Goal: Navigation & Orientation: Find specific page/section

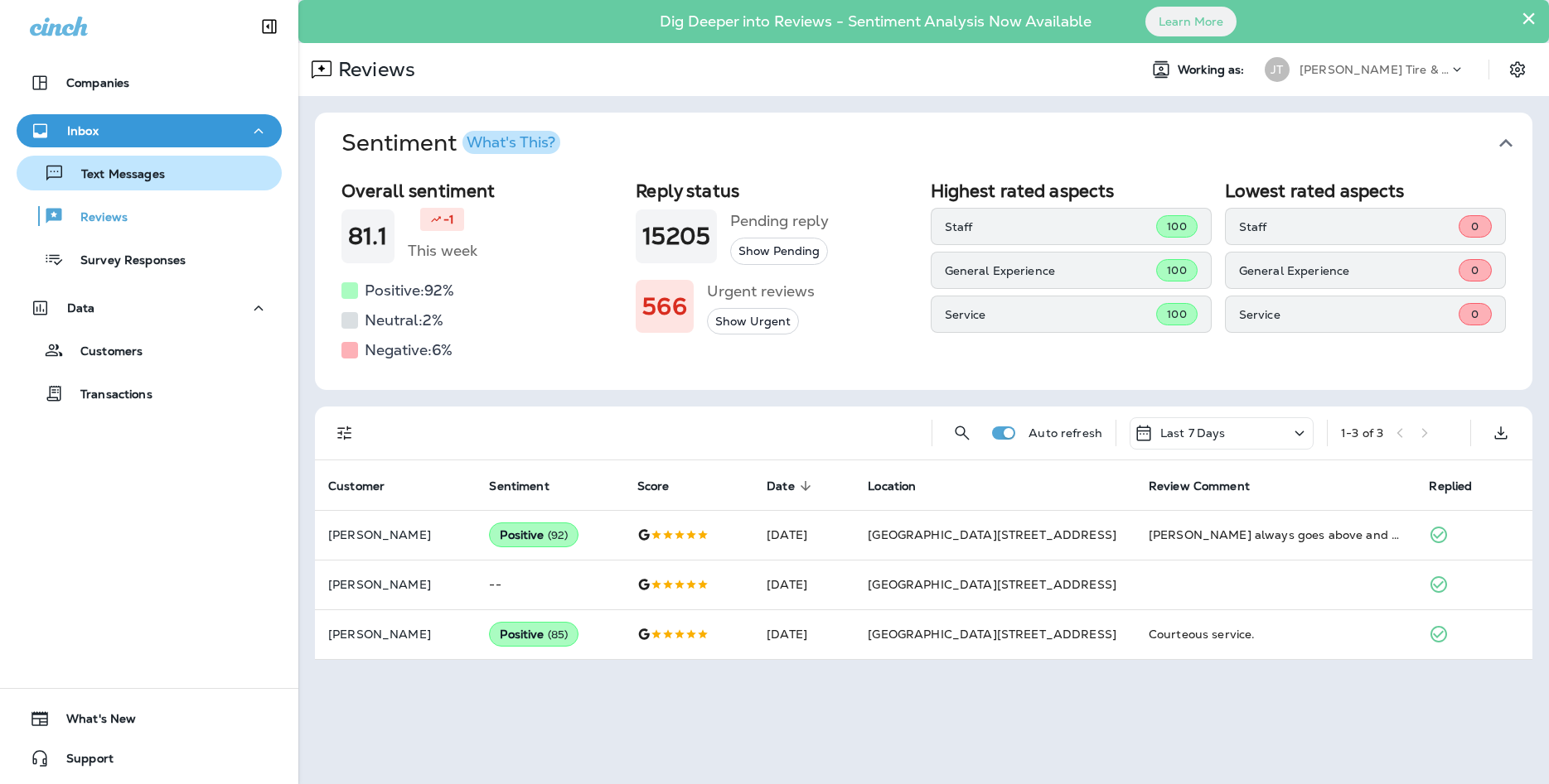
click at [182, 186] on button "Text Messages" at bounding box center [149, 173] width 265 height 34
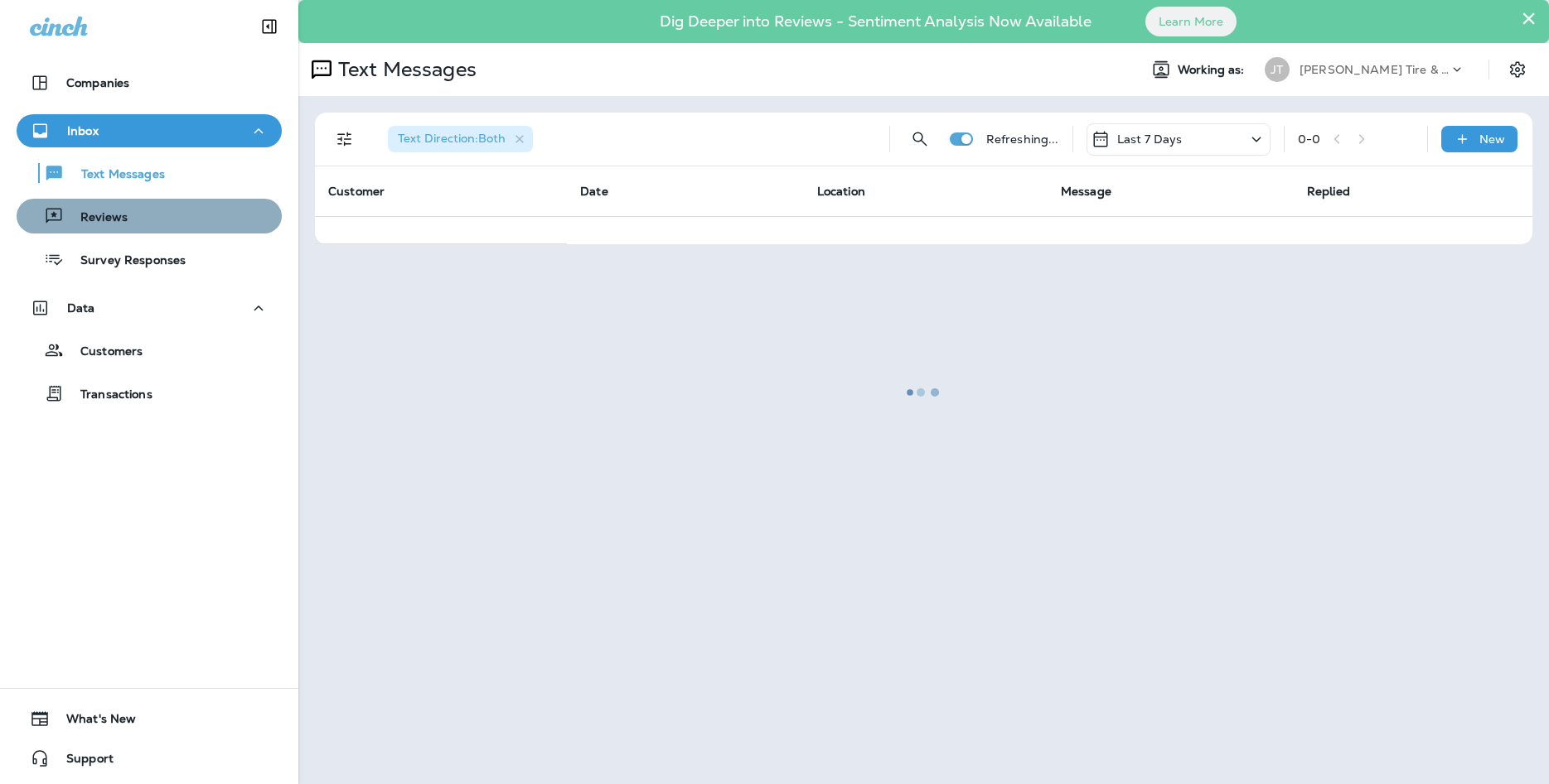
click at [182, 213] on div "Reviews" at bounding box center [148, 216] width 252 height 25
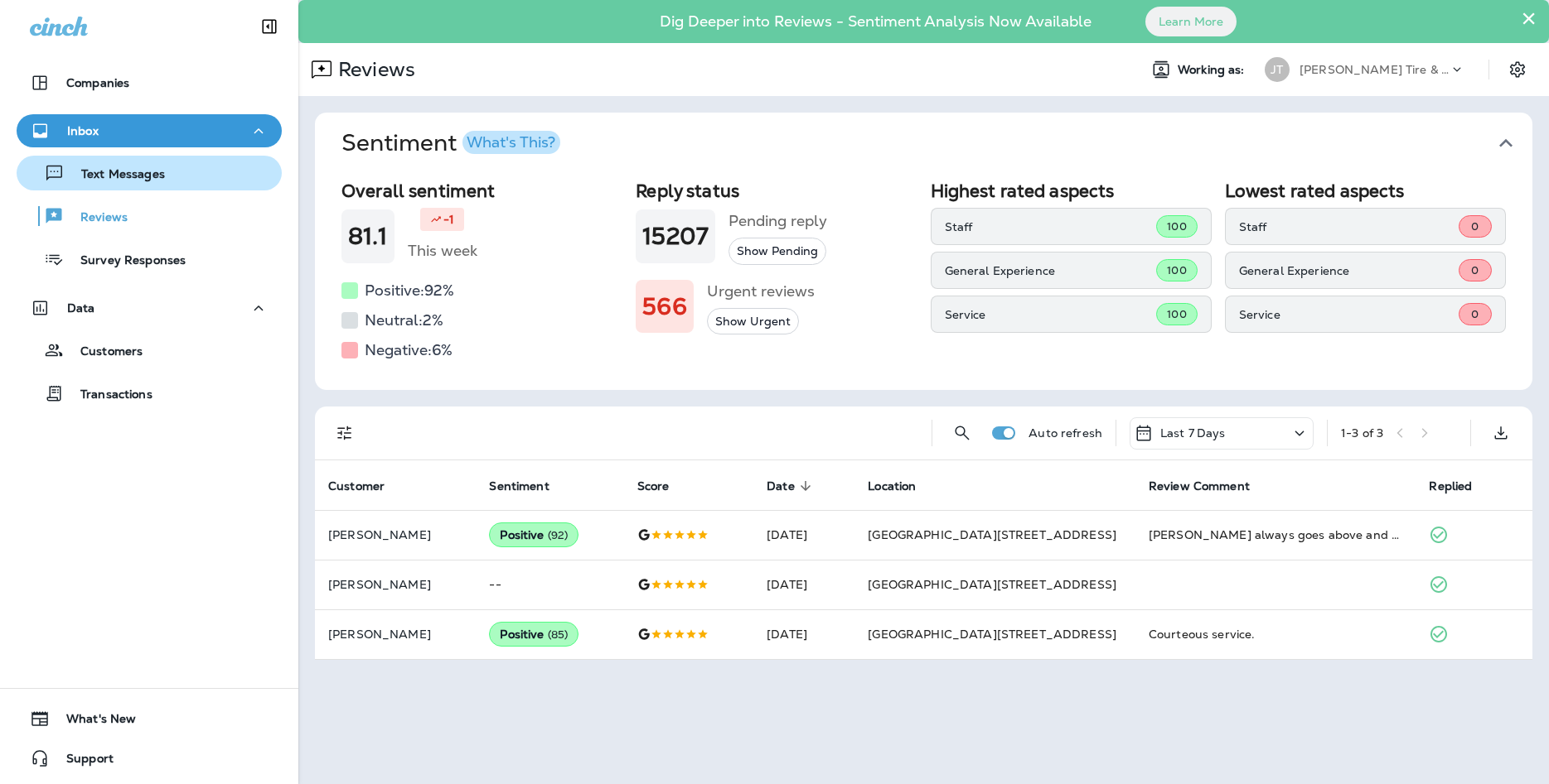
click at [124, 166] on div "Text Messages" at bounding box center [94, 173] width 142 height 25
